Goal: Navigation & Orientation: Find specific page/section

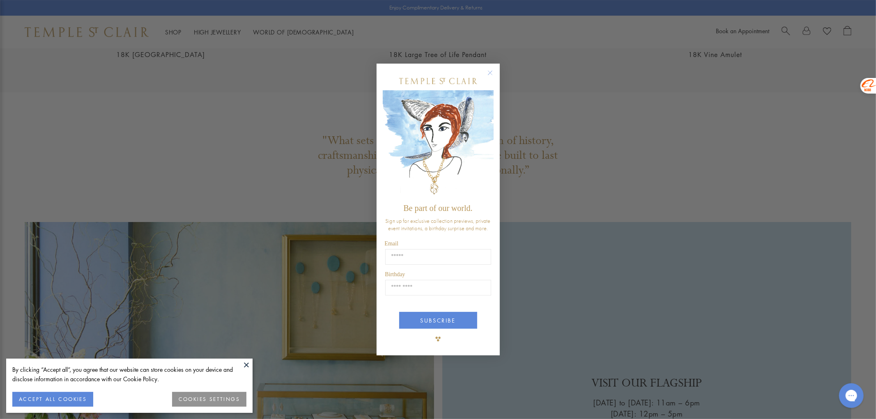
scroll to position [2335, 0]
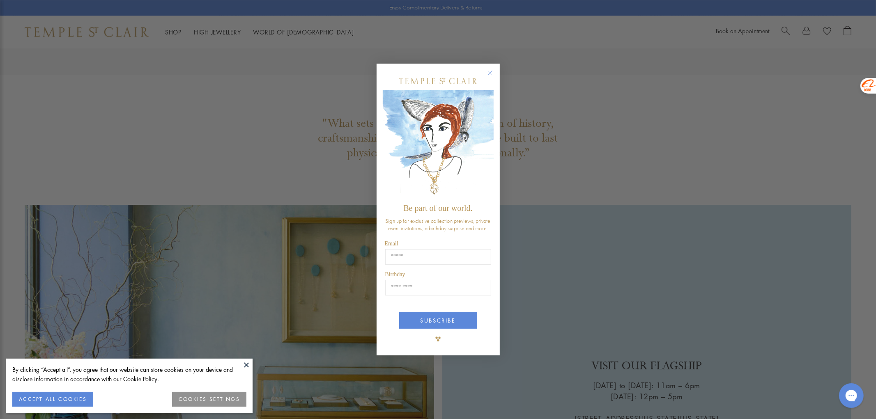
click at [488, 138] on img "POPUP Form" at bounding box center [438, 145] width 111 height 110
click at [490, 72] on circle "Close dialog" at bounding box center [490, 73] width 10 height 10
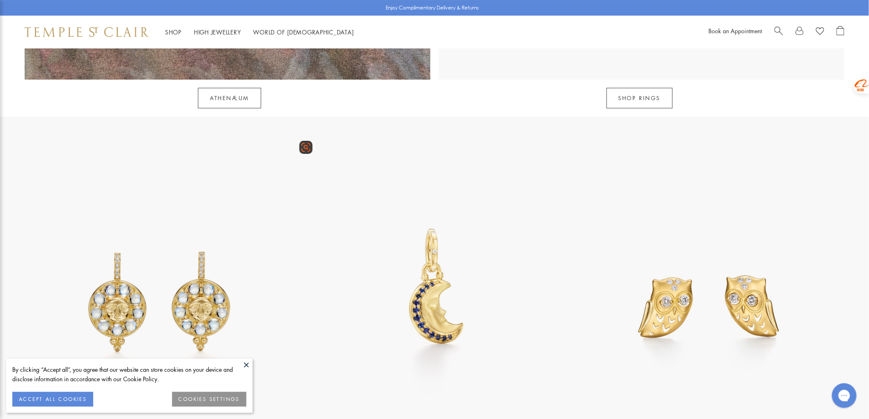
scroll to position [1277, 0]
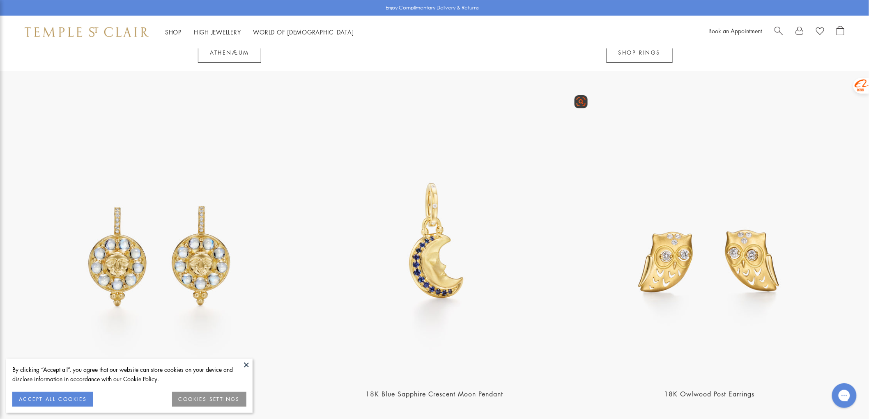
drag, startPoint x: 595, startPoint y: 220, endPoint x: 674, endPoint y: 243, distance: 82.6
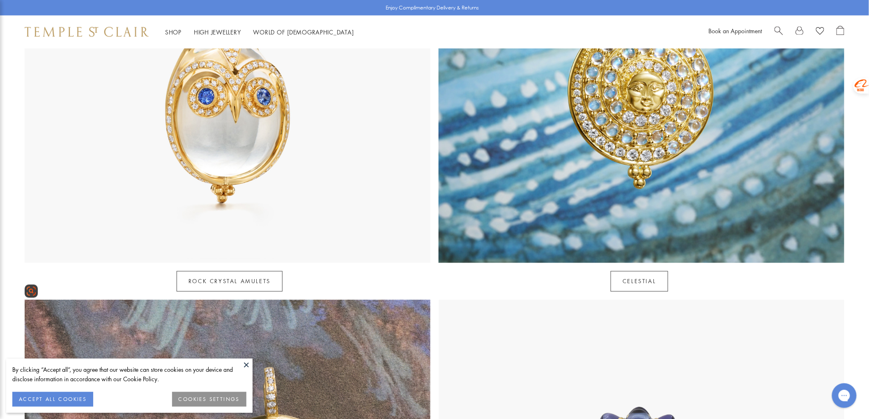
scroll to position [593, 0]
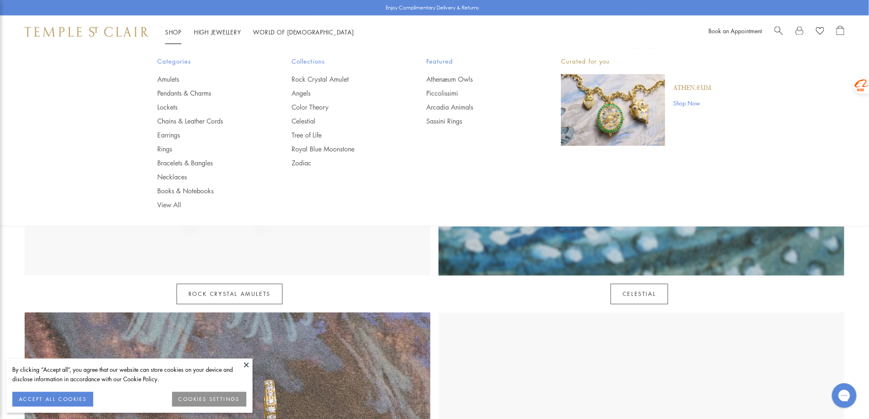
click at [174, 32] on link "Shop Shop" at bounding box center [173, 32] width 16 height 8
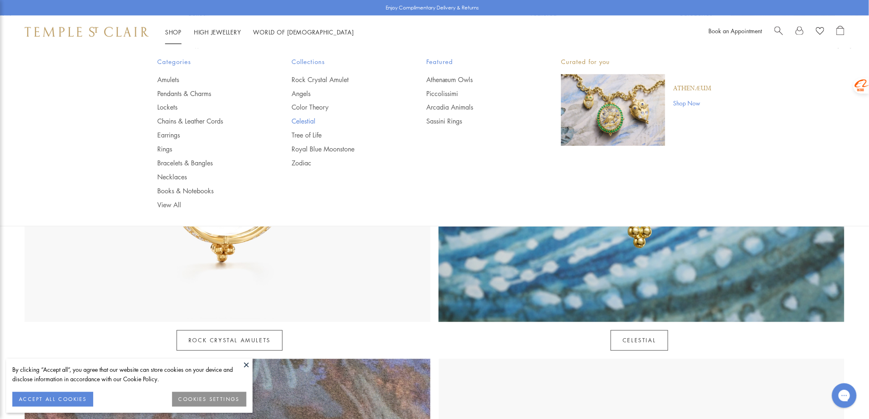
scroll to position [547, 0]
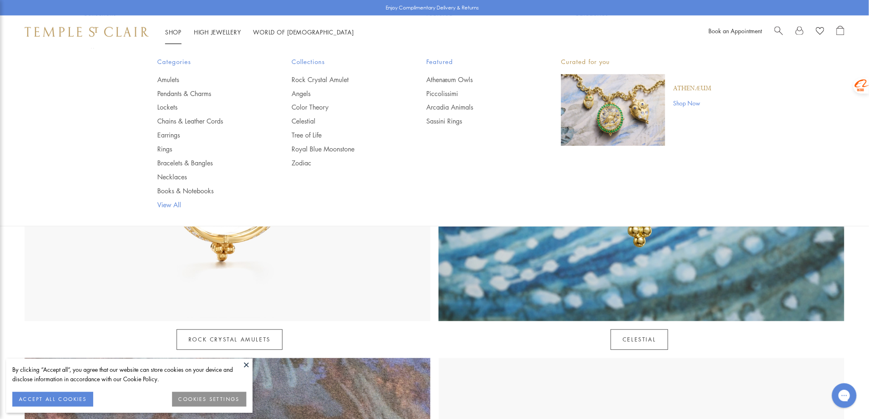
click at [163, 204] on link "View All" at bounding box center [208, 205] width 102 height 9
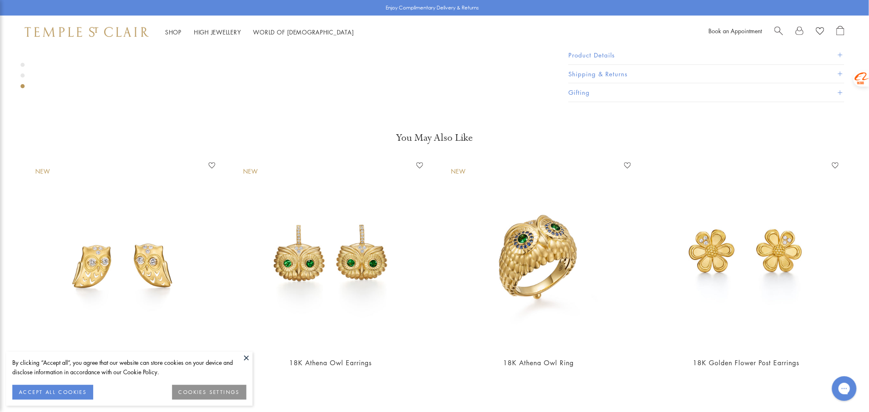
scroll to position [1505, 0]
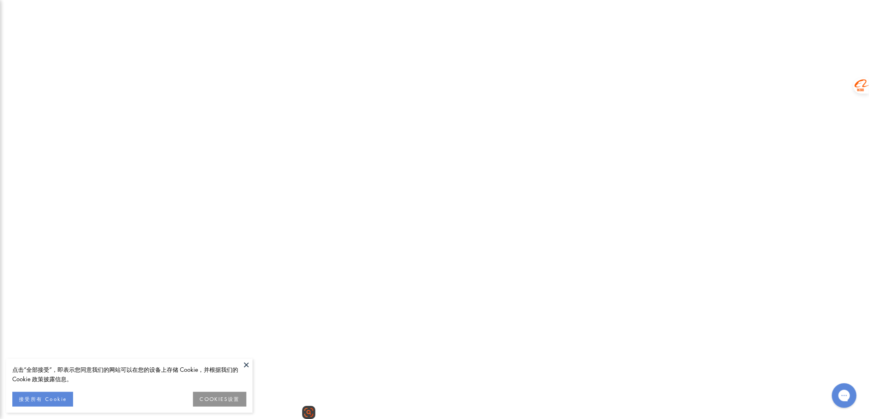
scroll to position [4014, 0]
drag, startPoint x: 478, startPoint y: 124, endPoint x: 482, endPoint y: 124, distance: 4.2
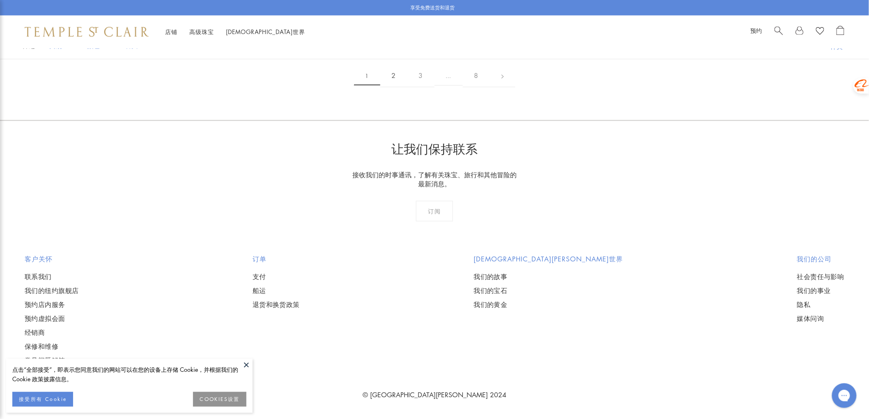
click at [399, 87] on link "2" at bounding box center [393, 76] width 27 height 23
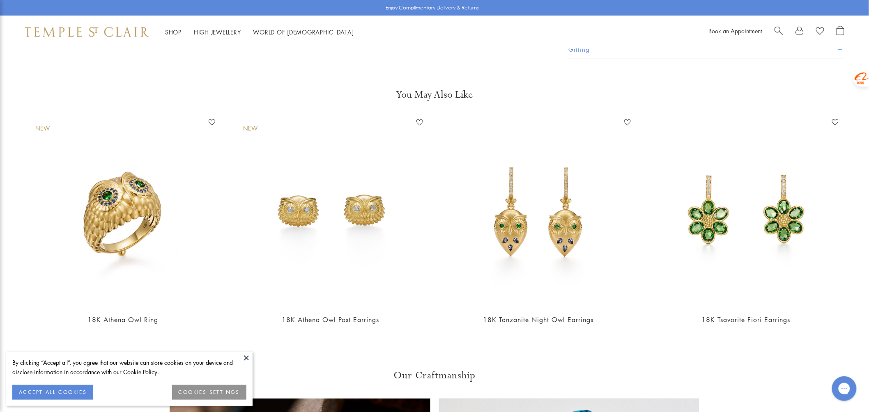
scroll to position [1596, 0]
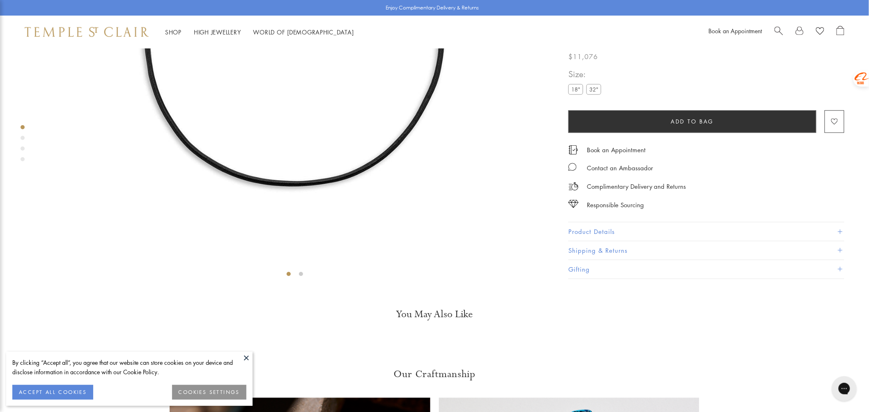
scroll to position [276, 0]
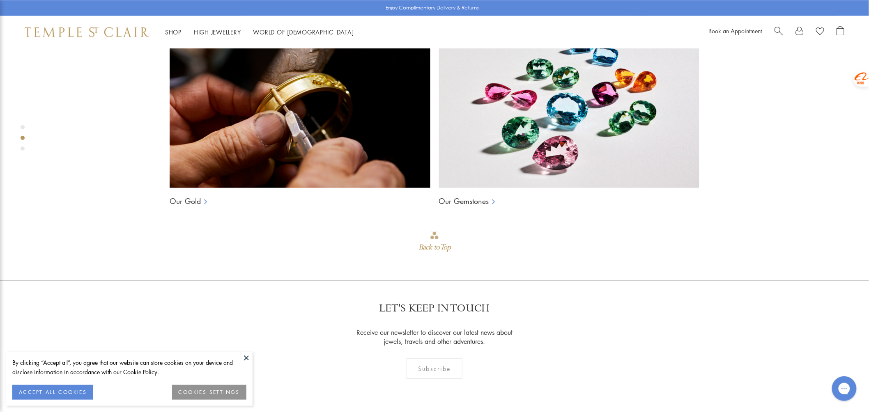
scroll to position [915, 0]
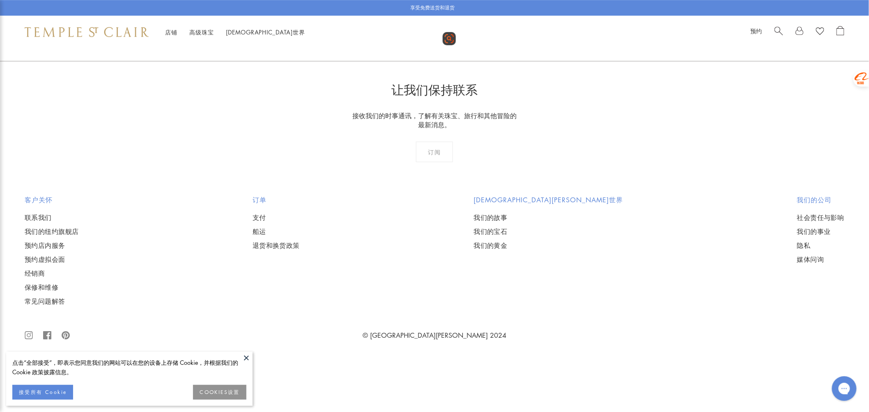
scroll to position [1097, 0]
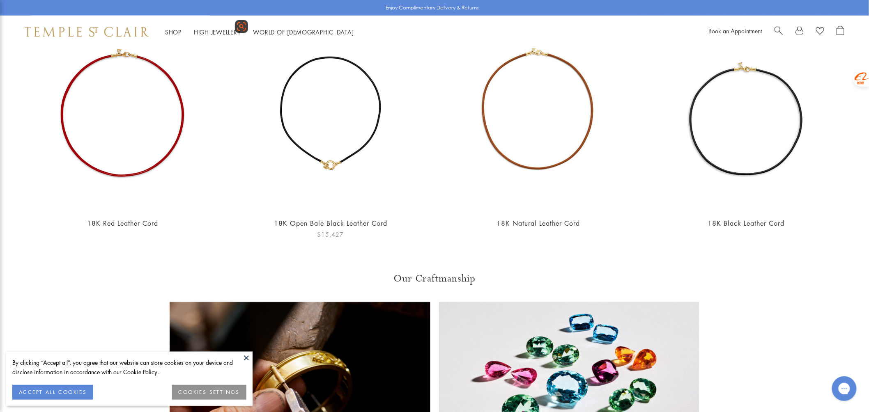
scroll to position [775, 0]
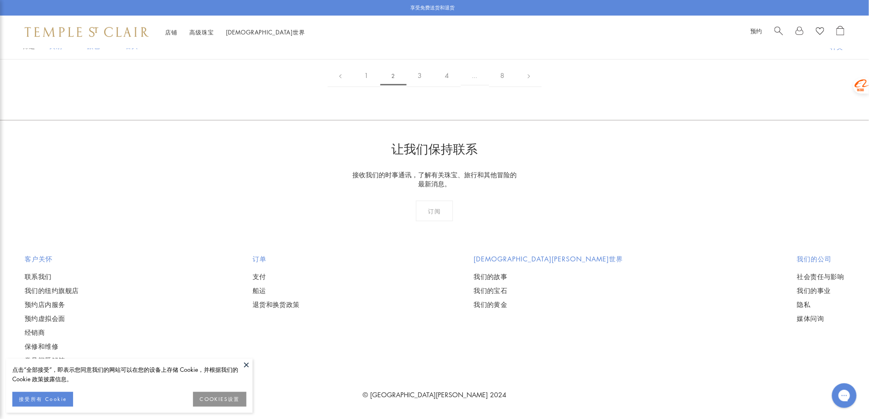
scroll to position [2737, 0]
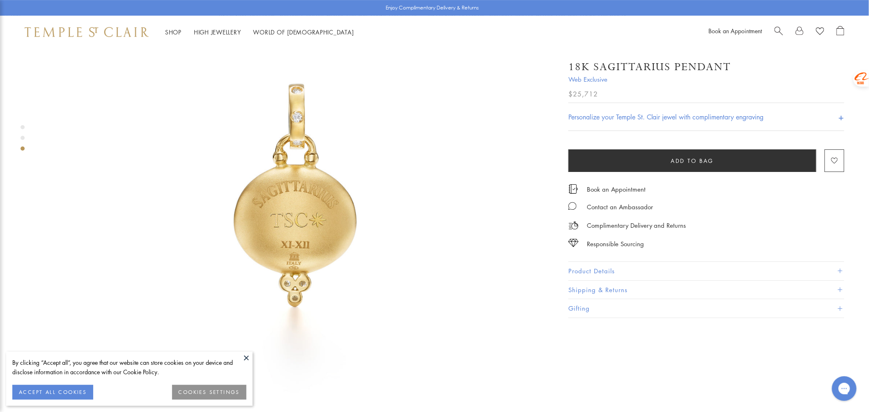
scroll to position [1323, 0]
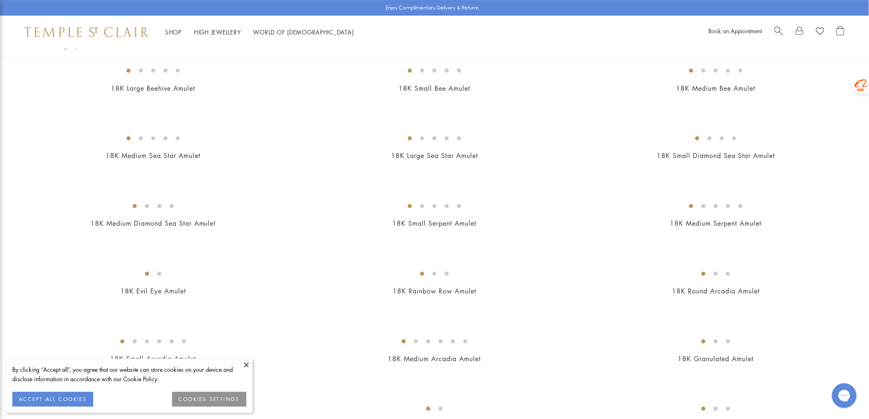
scroll to position [1185, 0]
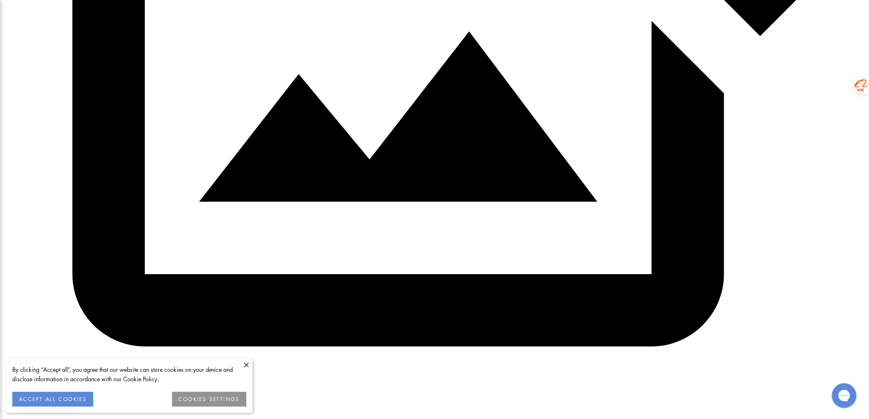
scroll to position [2417, 0]
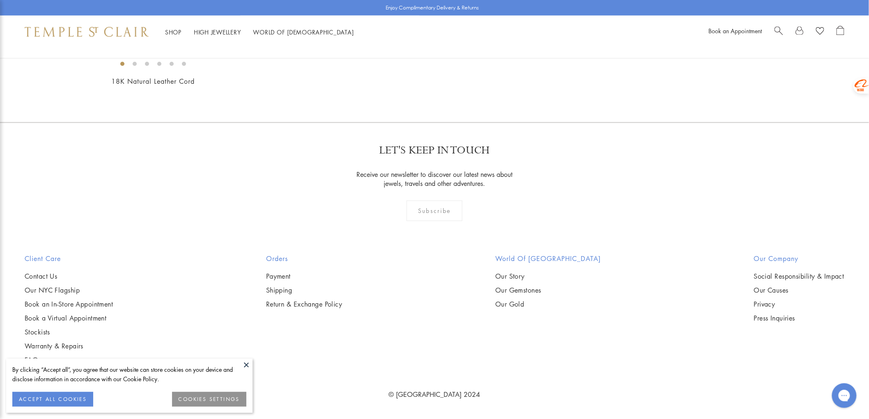
scroll to position [2006, 0]
